Goal: Find specific page/section: Find specific page/section

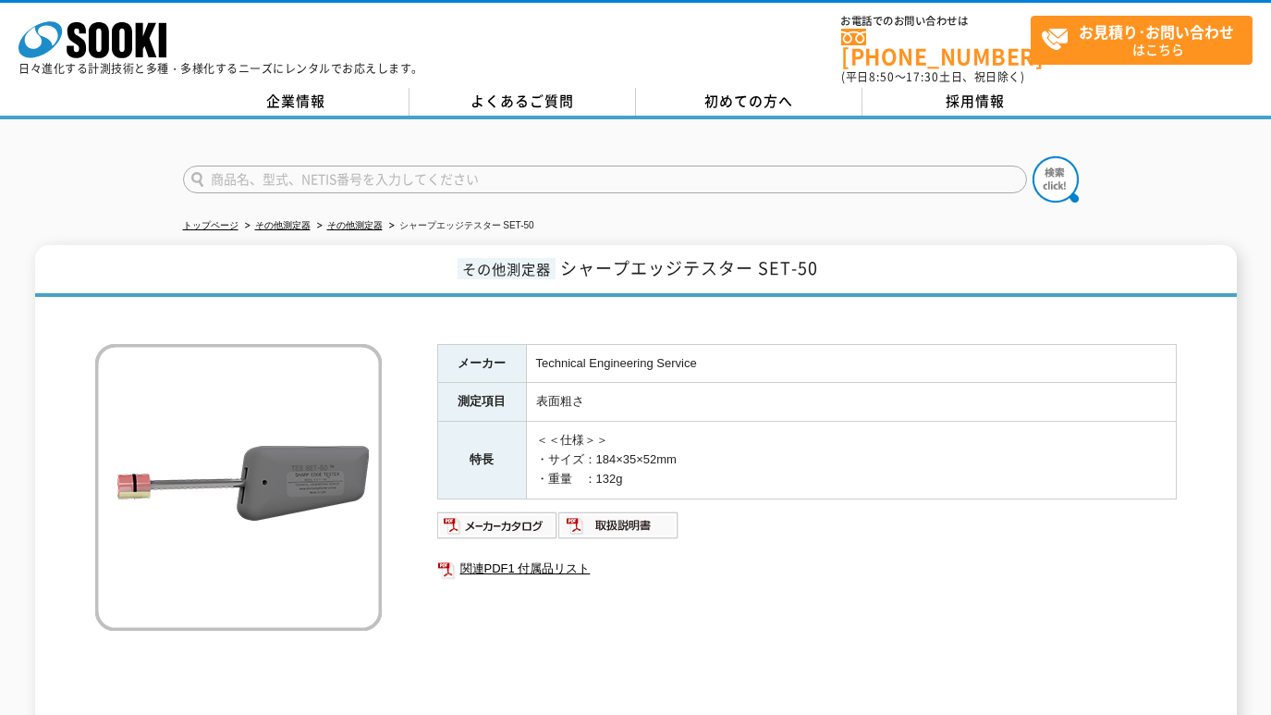
click at [442, 166] on input "text" at bounding box center [605, 180] width 844 height 28
paste input "VE20/"
type input "VE20"
click at [1033, 156] on button at bounding box center [1056, 179] width 46 height 46
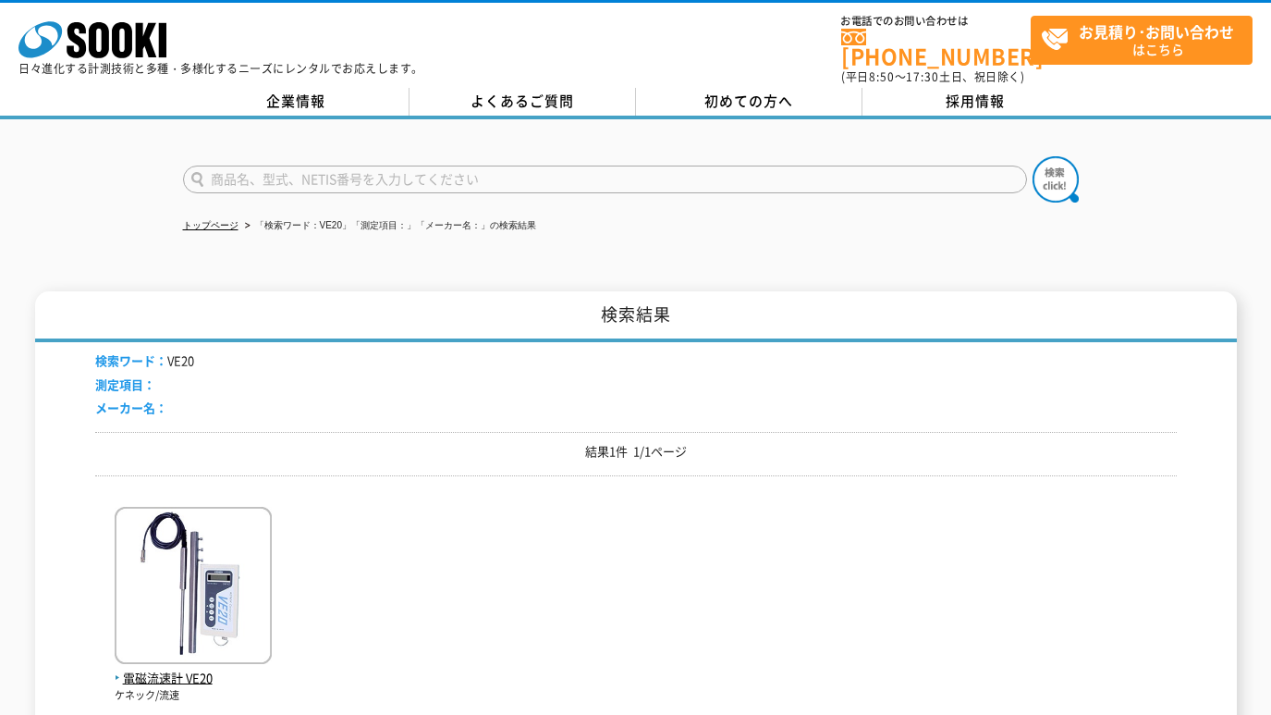
click at [1160, 229] on div "トップページ 「検索ワード：VE20」「測定項目：」「メーカー名：」の検索結果 検索結果 検索ワード： VE20 測定項目： メーカー名： 結果1件 1/1ペ…" at bounding box center [635, 460] width 1271 height 683
click at [288, 442] on p "結果1件 1/1ページ" at bounding box center [636, 451] width 1082 height 19
click at [188, 549] on img at bounding box center [193, 588] width 157 height 162
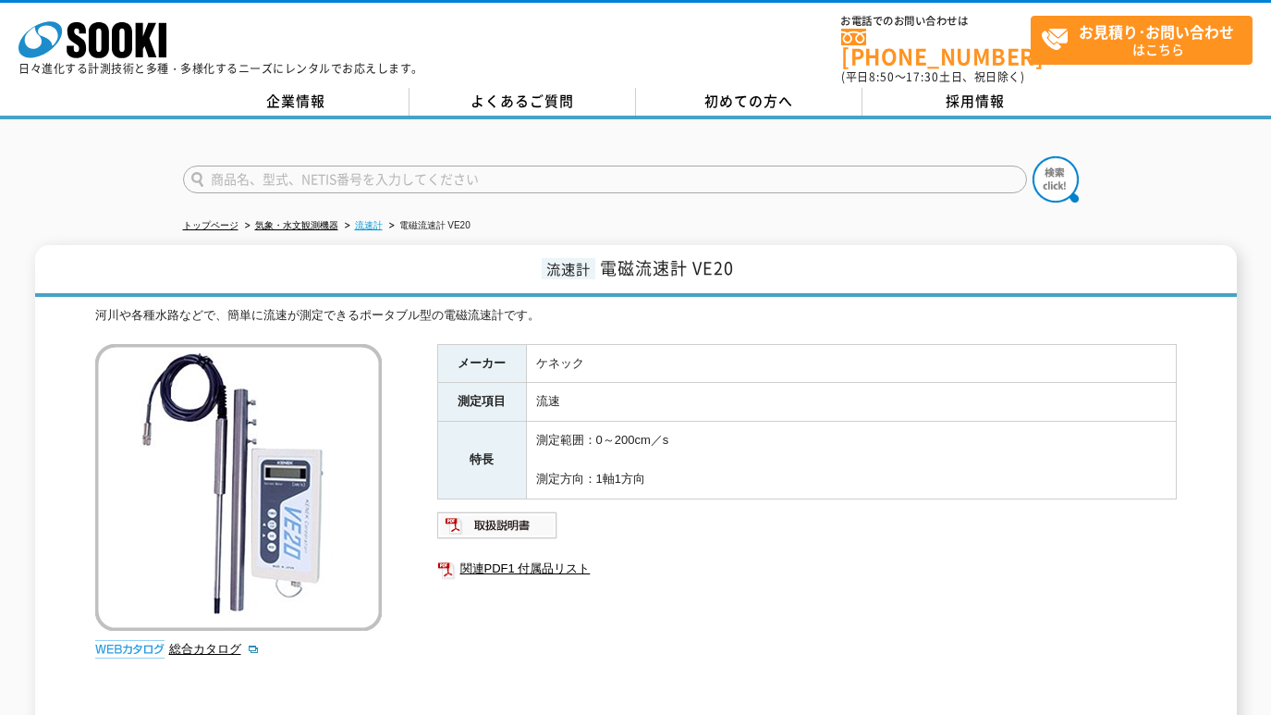
click at [363, 220] on link "流速計" at bounding box center [369, 225] width 28 height 10
